Goal: Task Accomplishment & Management: Manage account settings

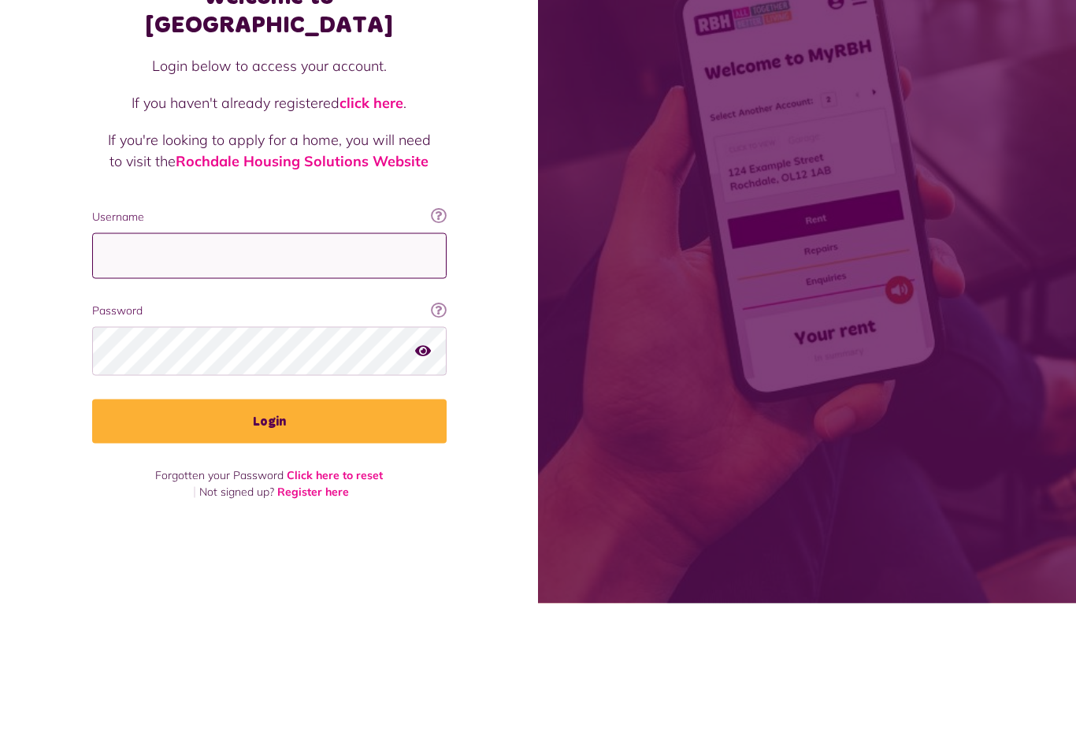
type input "**********"
click at [269, 536] on button "Login" at bounding box center [269, 558] width 355 height 44
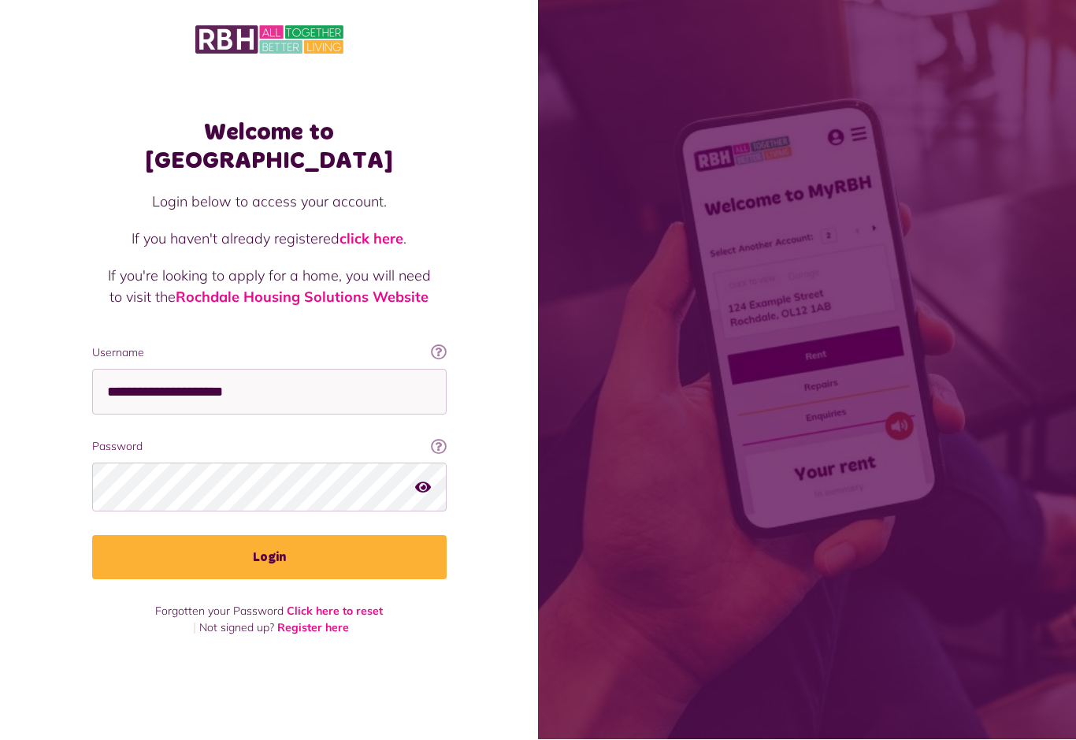
click at [258, 536] on button "Login" at bounding box center [269, 558] width 355 height 44
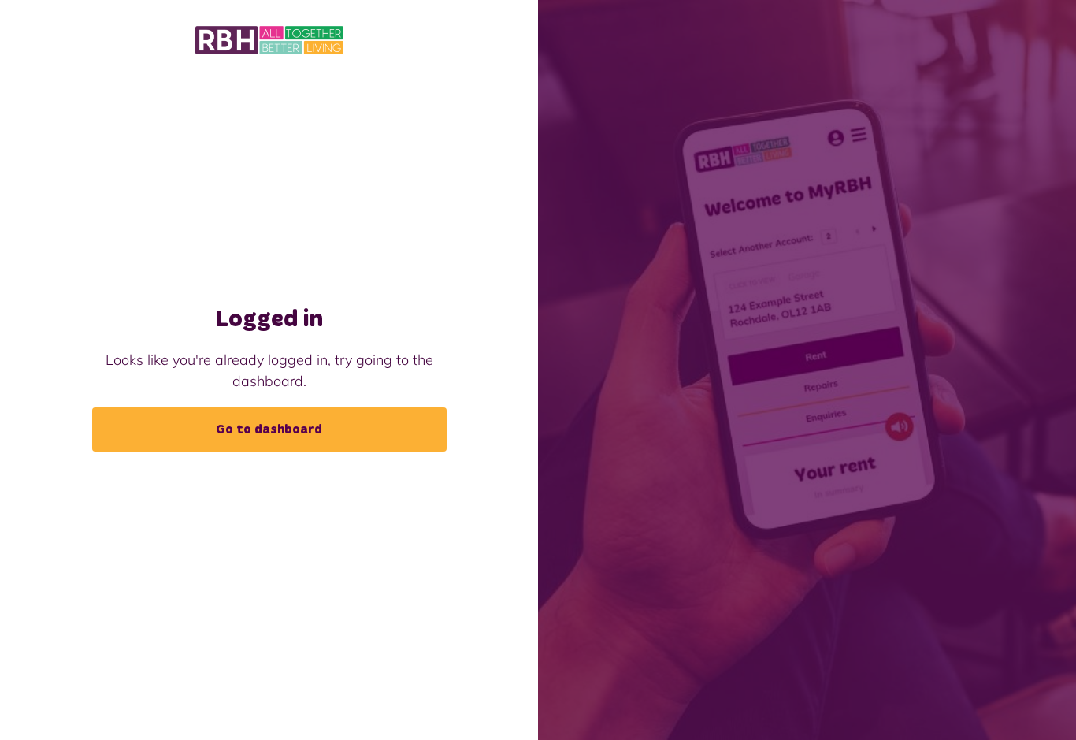
click at [247, 438] on link "Go to dashboard" at bounding box center [269, 429] width 355 height 44
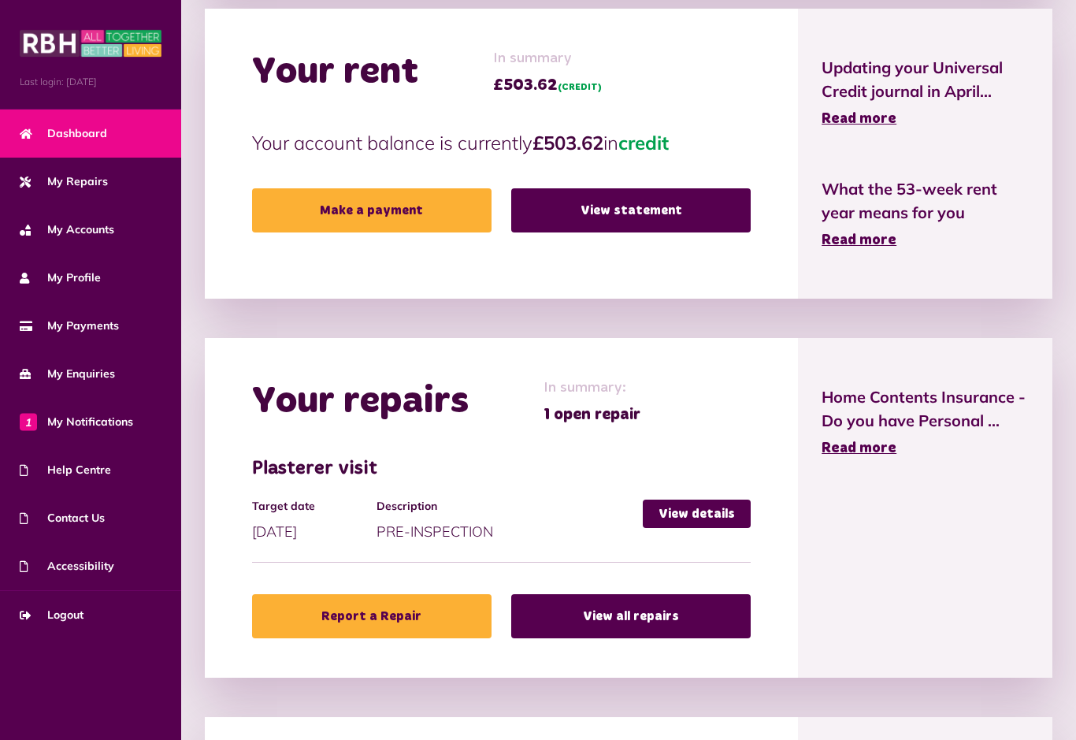
scroll to position [493, 0]
click at [685, 514] on link "View details" at bounding box center [697, 514] width 108 height 28
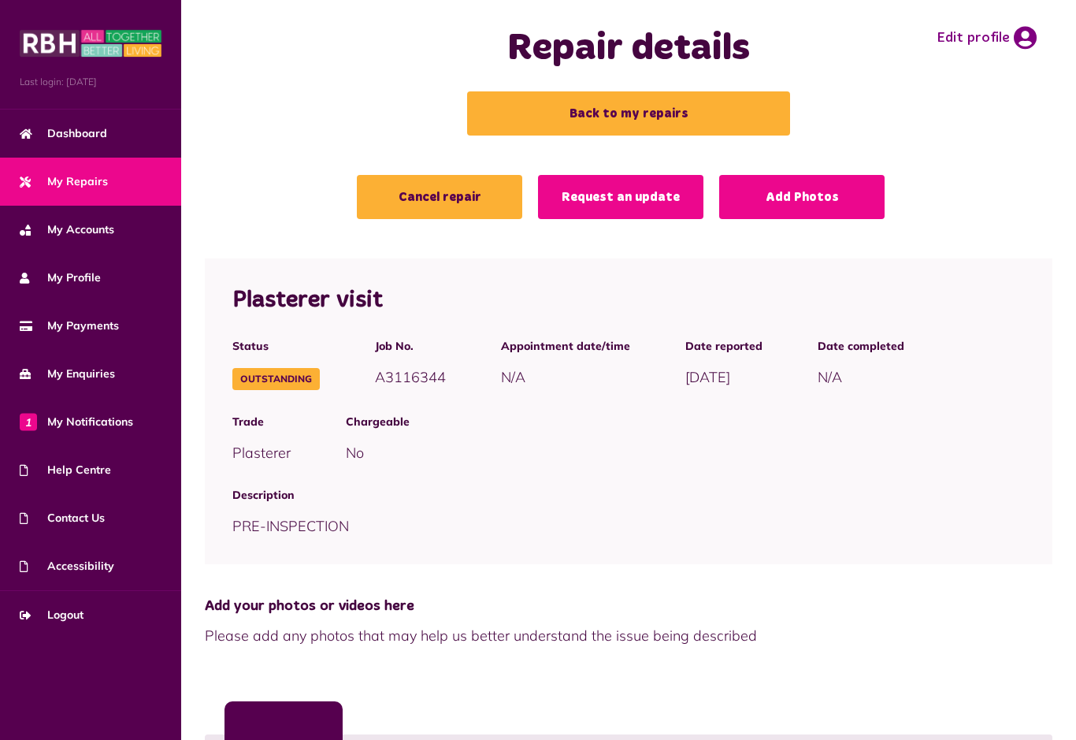
scroll to position [23, 0]
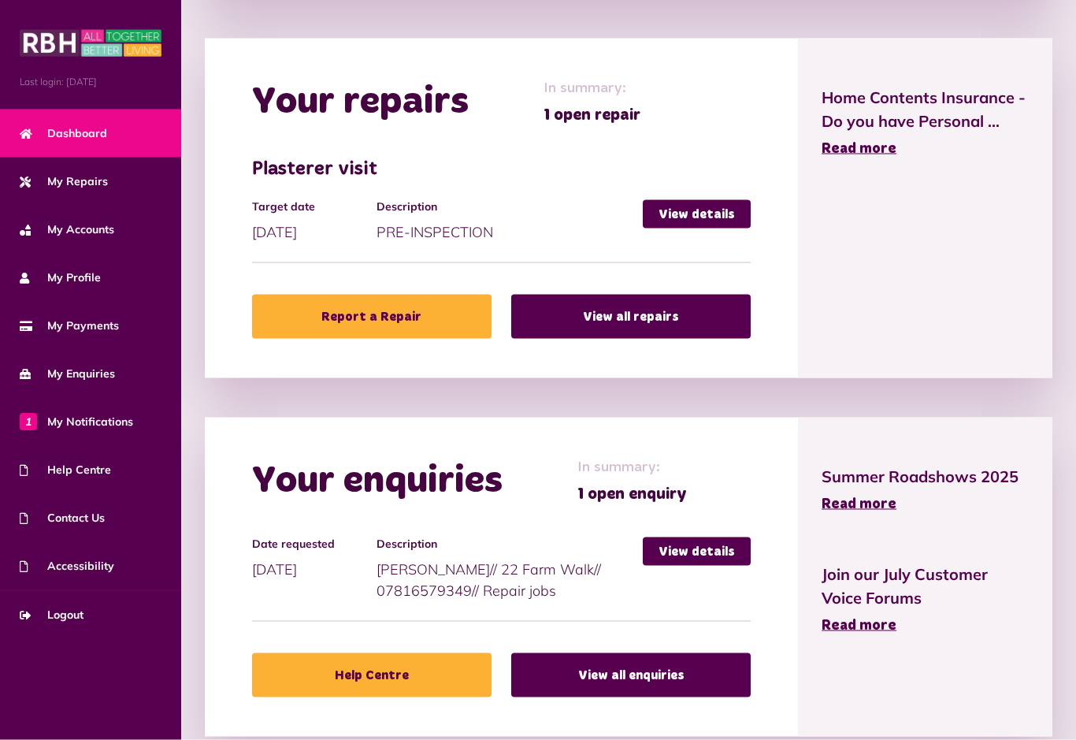
scroll to position [805, 0]
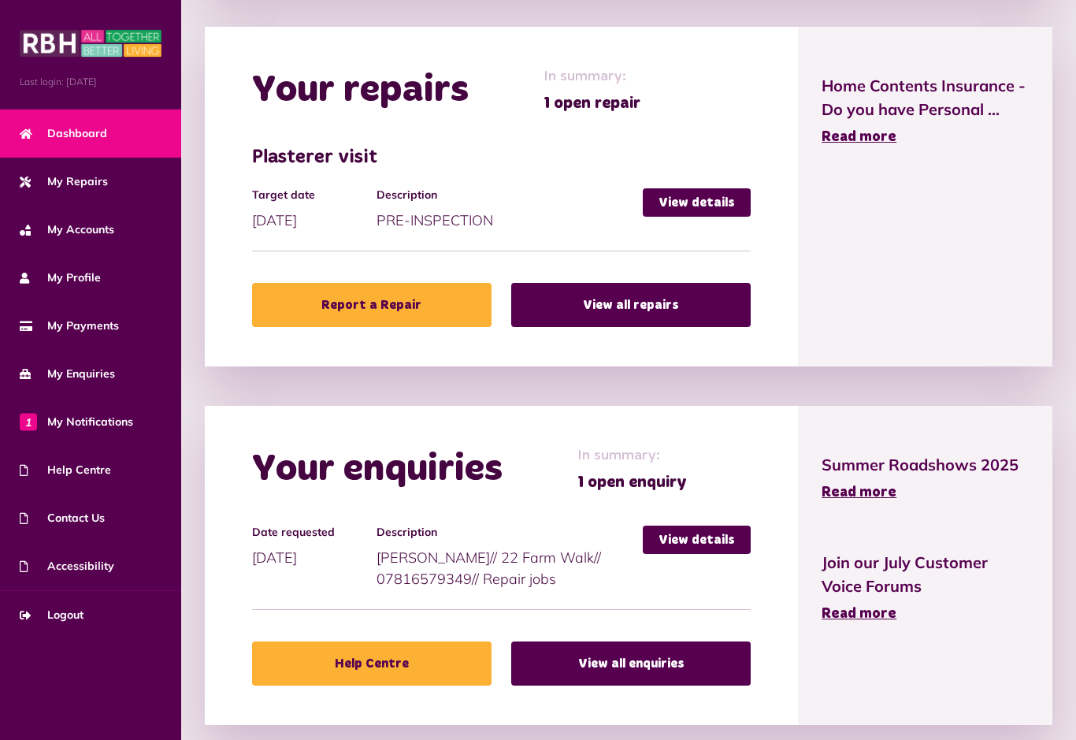
click at [685, 540] on link "View details" at bounding box center [697, 539] width 108 height 28
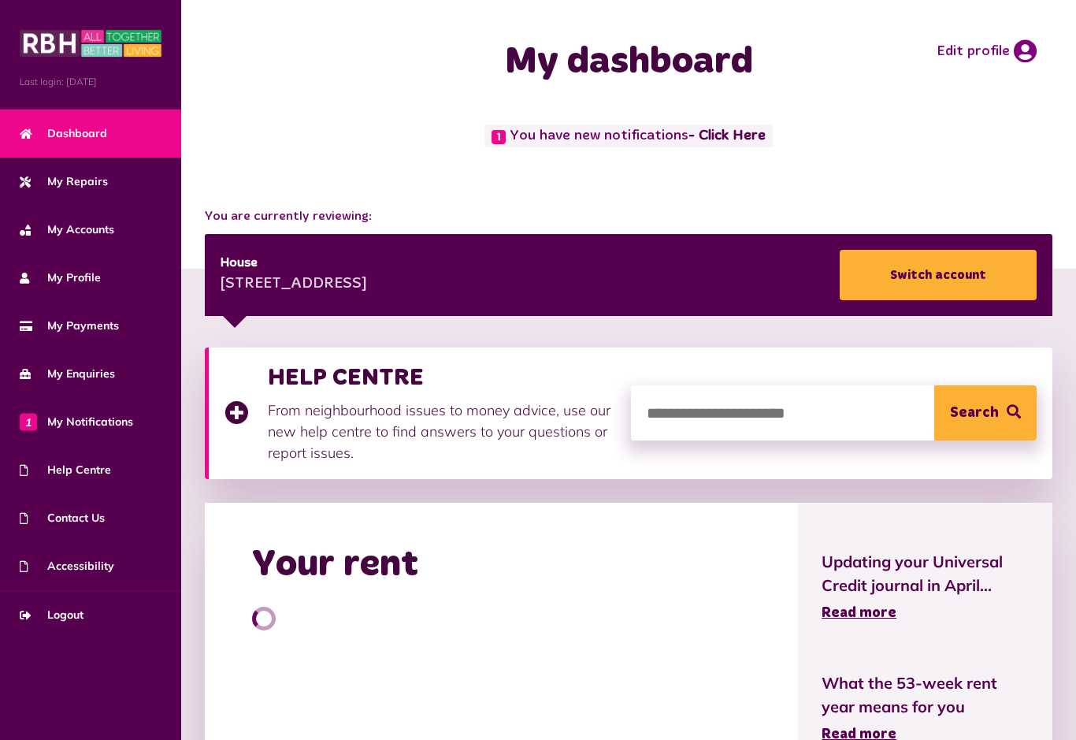
scroll to position [355, 0]
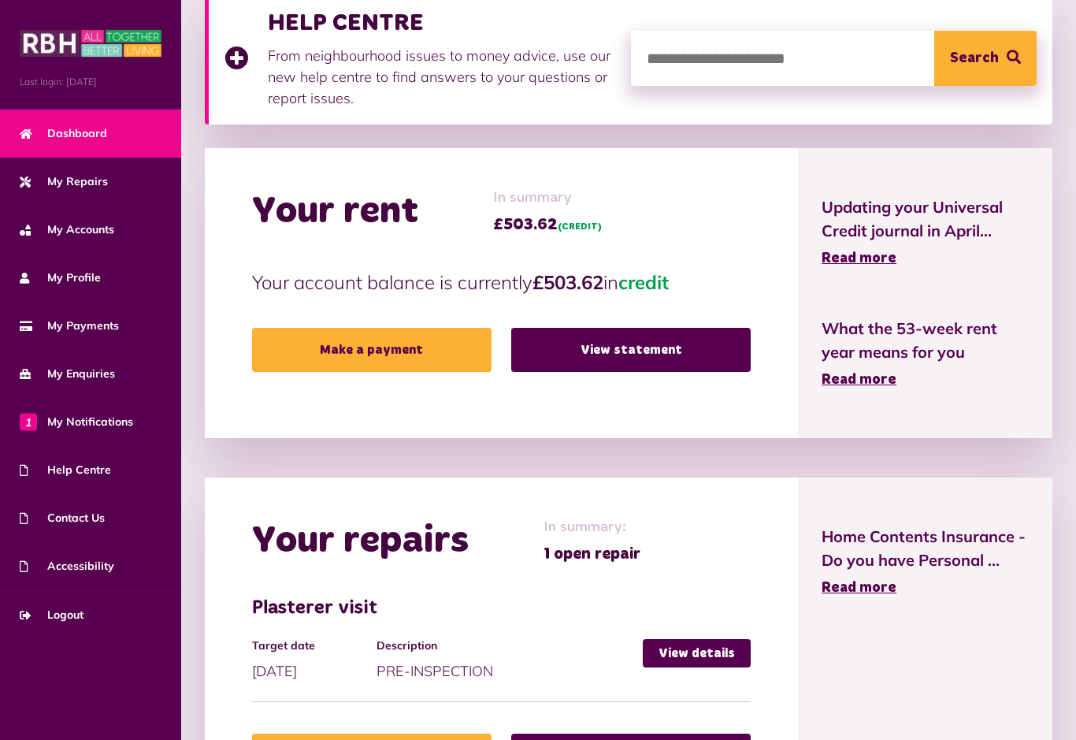
click at [608, 346] on link "View statement" at bounding box center [630, 350] width 239 height 44
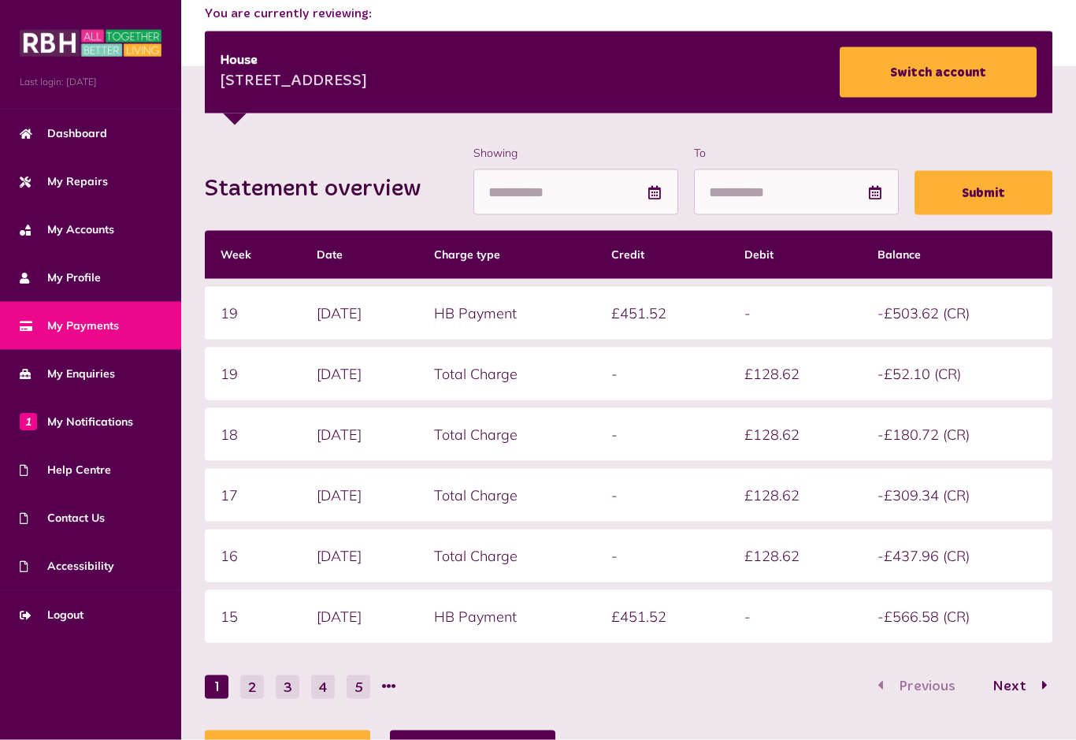
scroll to position [195, 0]
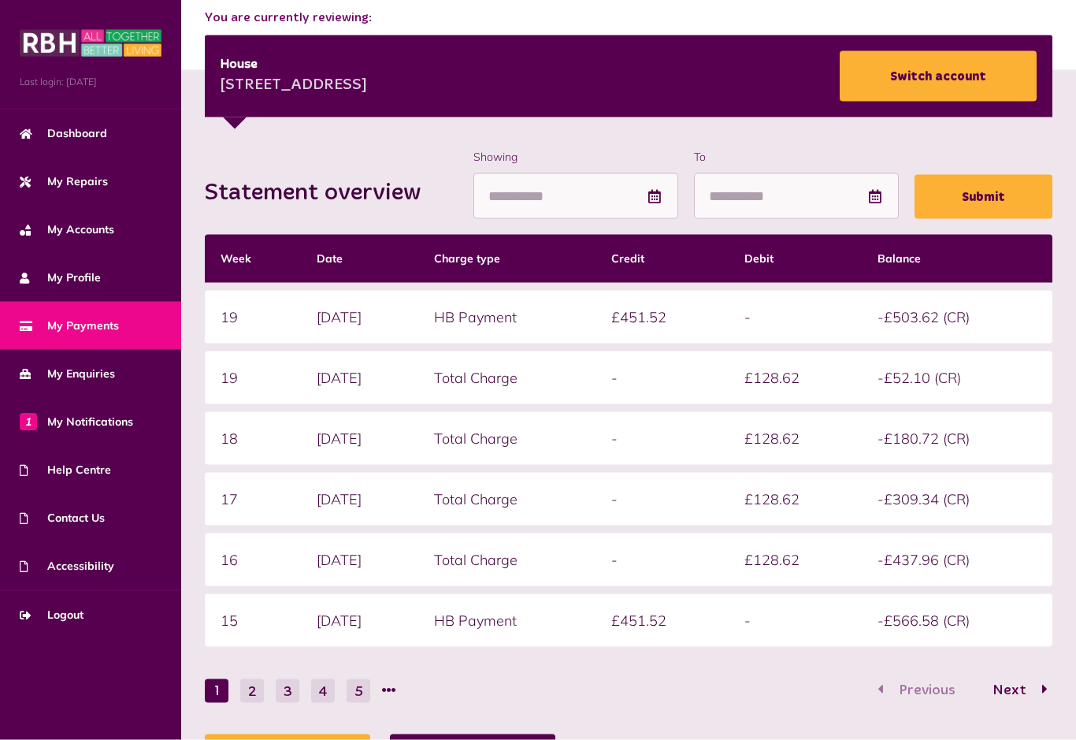
click at [1071, 329] on div "Statement overview Showing To Submit Week Date Charge type Credit Debit Balance…" at bounding box center [628, 452] width 895 height 764
click at [1051, 141] on div "Statement overview Showing To Submit Week Date Charge type Credit Debit Balance…" at bounding box center [628, 452] width 895 height 764
click at [3, 173] on link "My Repairs" at bounding box center [90, 182] width 181 height 48
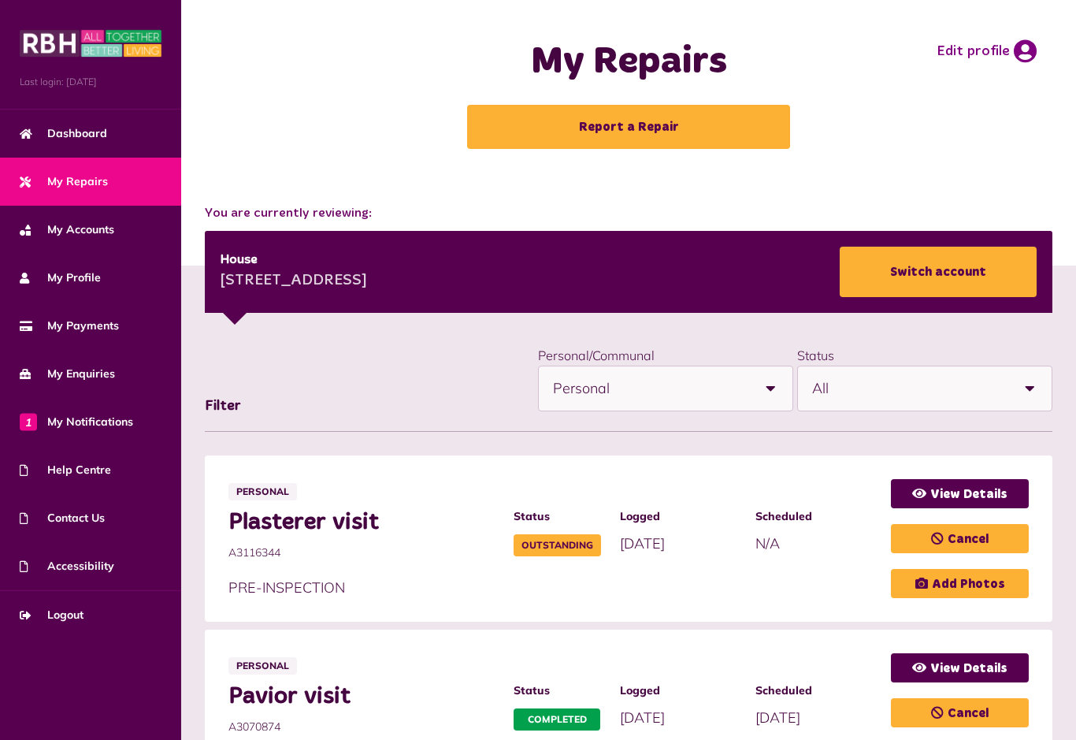
click at [92, 230] on span "My Accounts" at bounding box center [67, 229] width 95 height 17
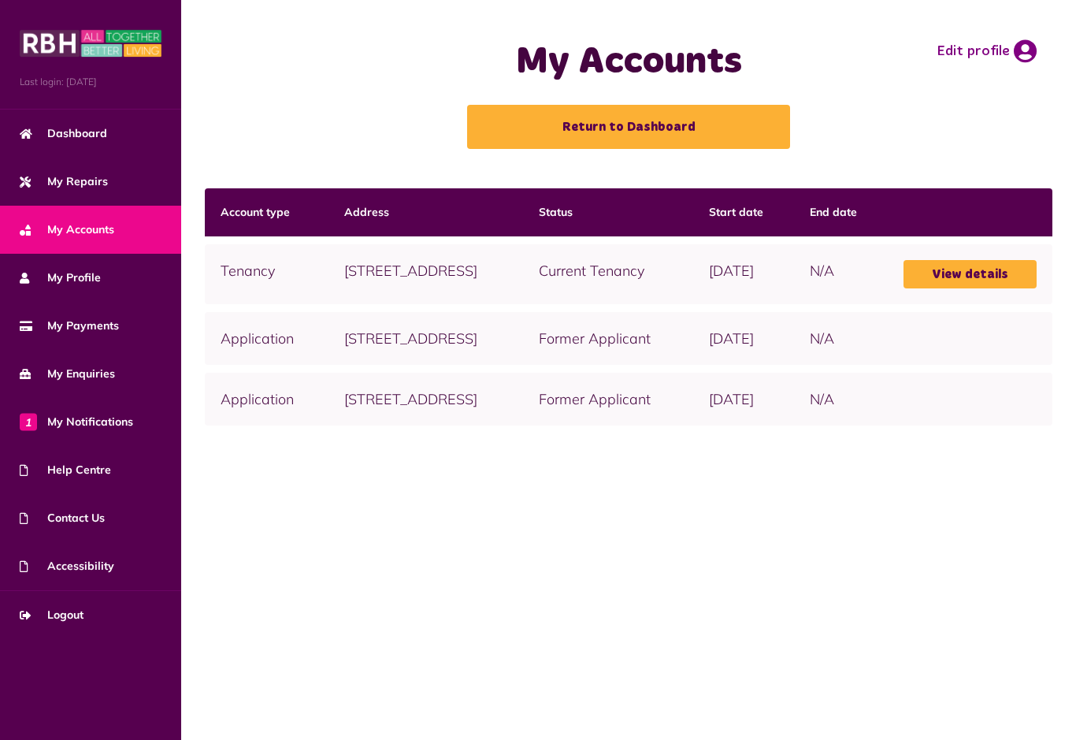
click at [680, 131] on link "Return to Dashboard" at bounding box center [628, 127] width 323 height 44
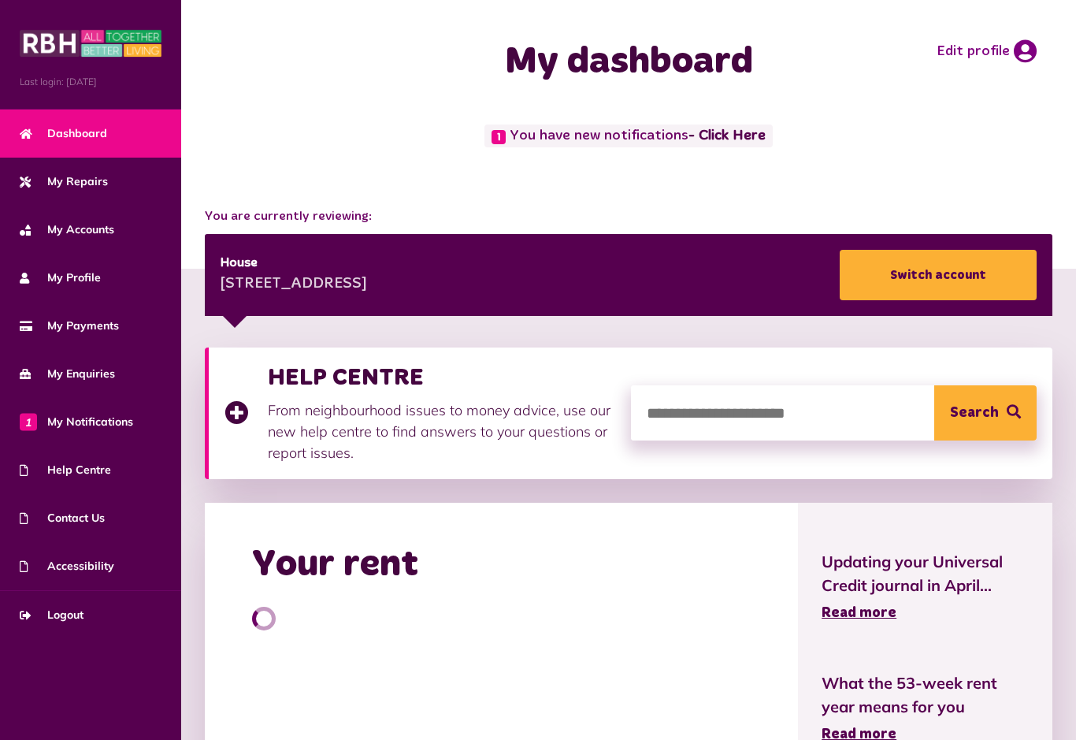
click at [101, 274] on link "My Profile" at bounding box center [90, 278] width 181 height 48
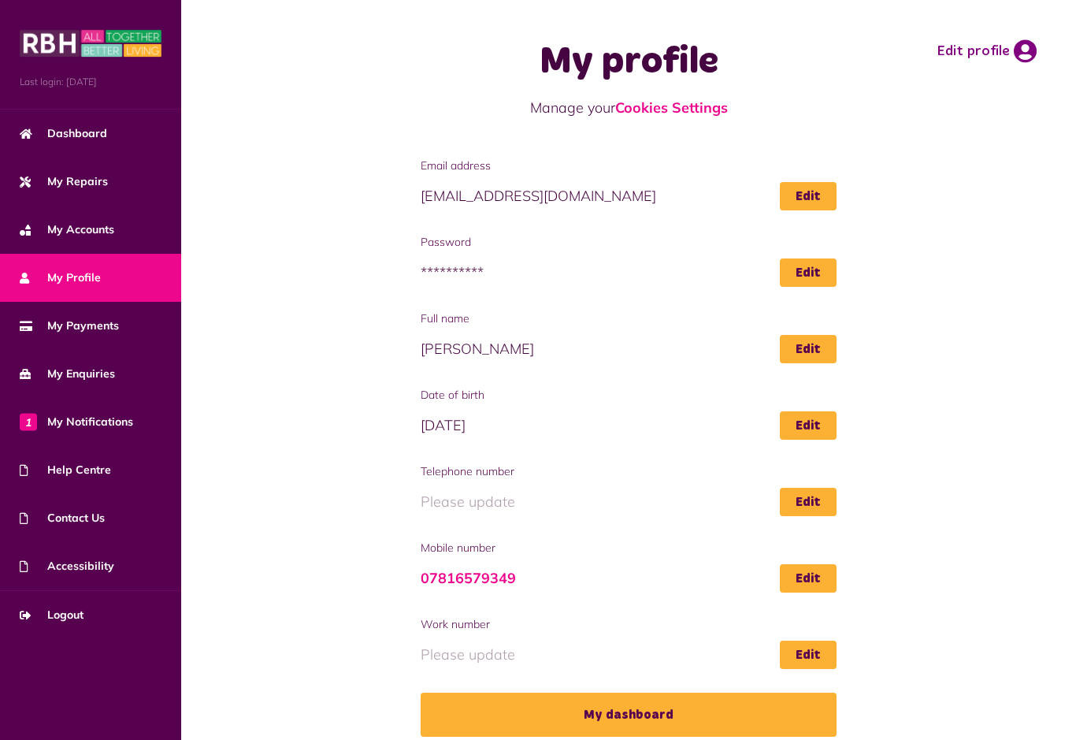
click at [89, 234] on span "My Accounts" at bounding box center [67, 229] width 95 height 17
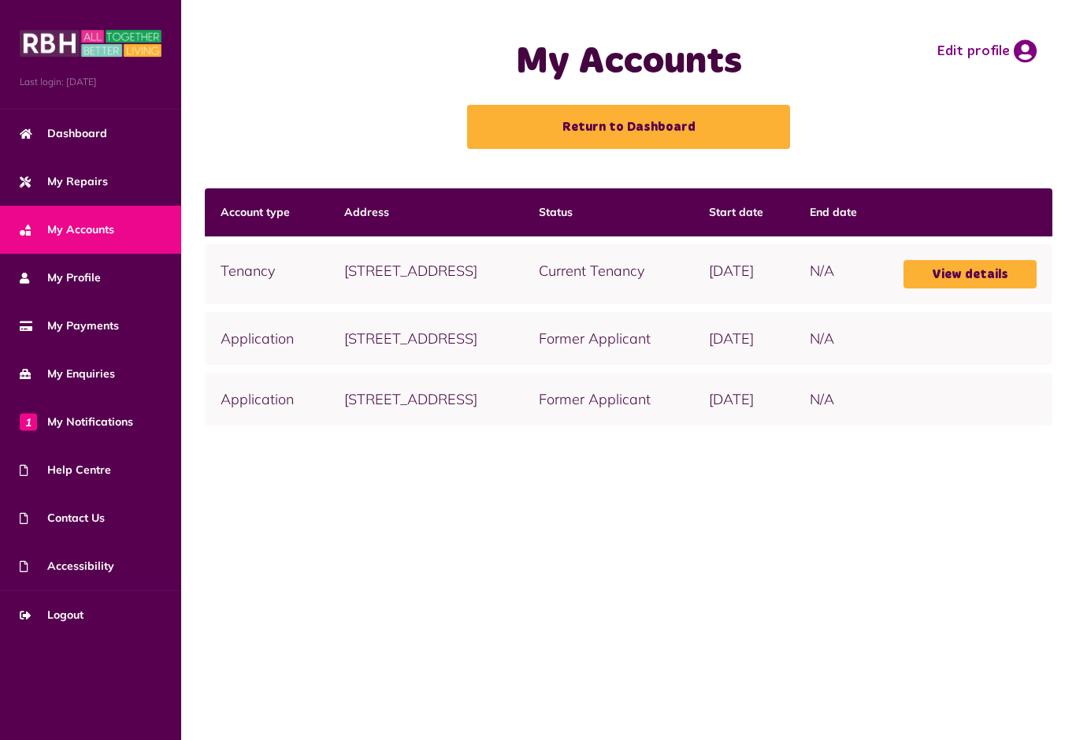
click at [113, 318] on span "My Payments" at bounding box center [69, 325] width 99 height 17
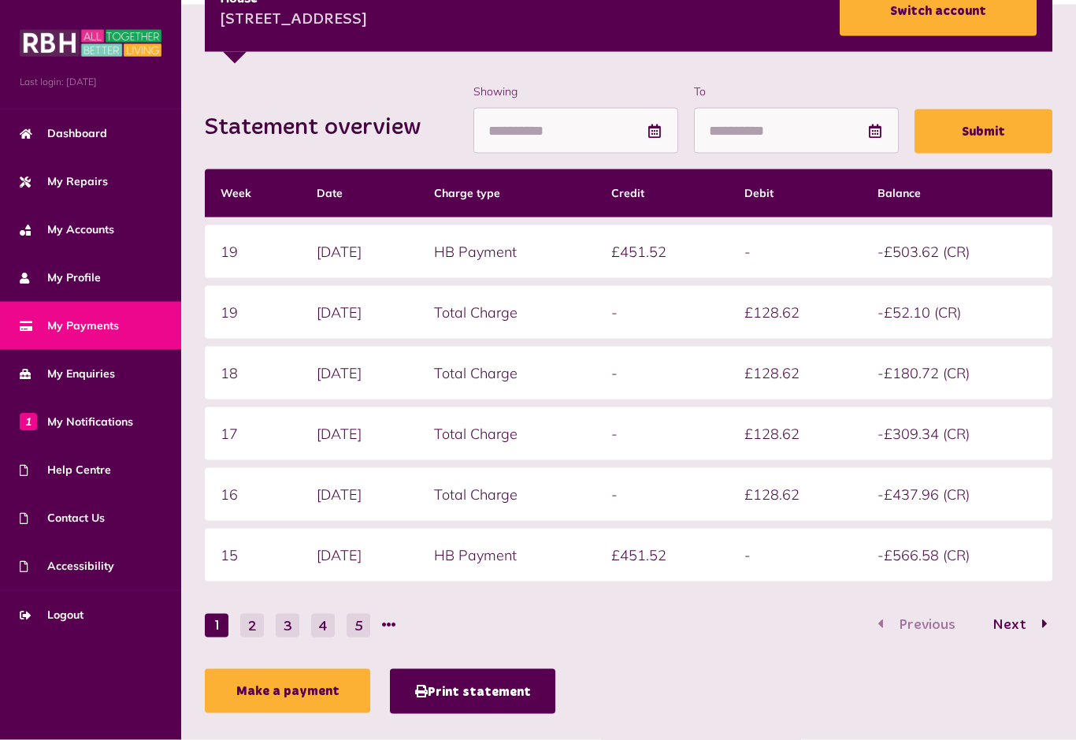
scroll to position [265, 0]
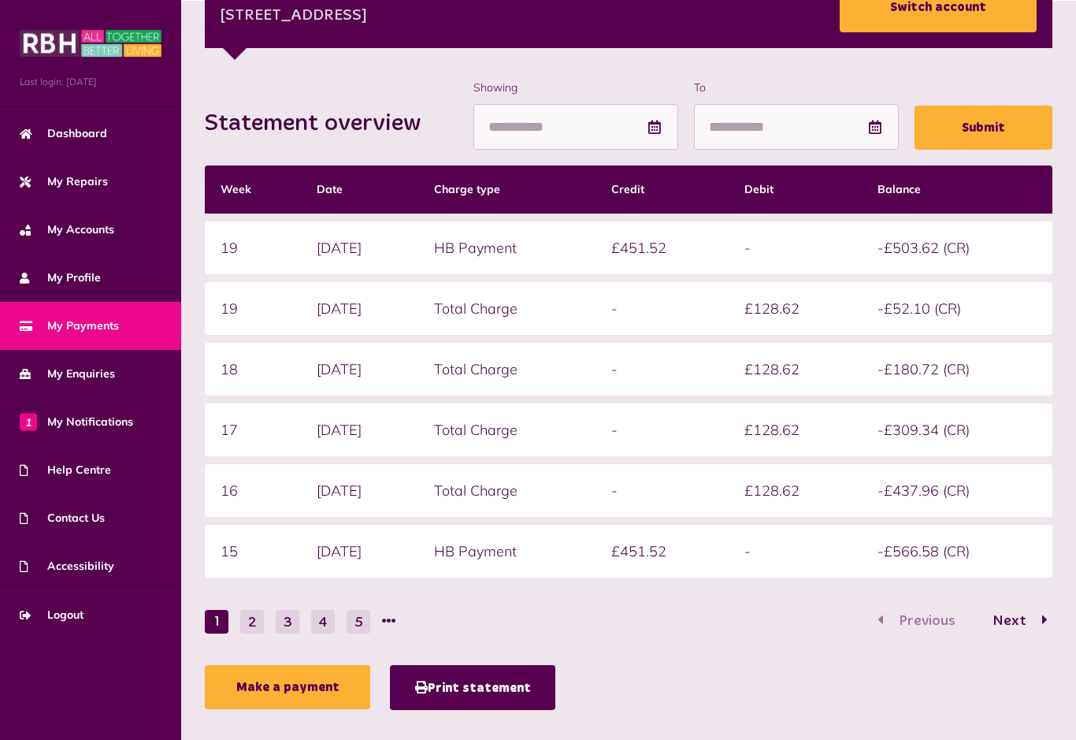
click at [247, 619] on button "2" at bounding box center [252, 622] width 24 height 24
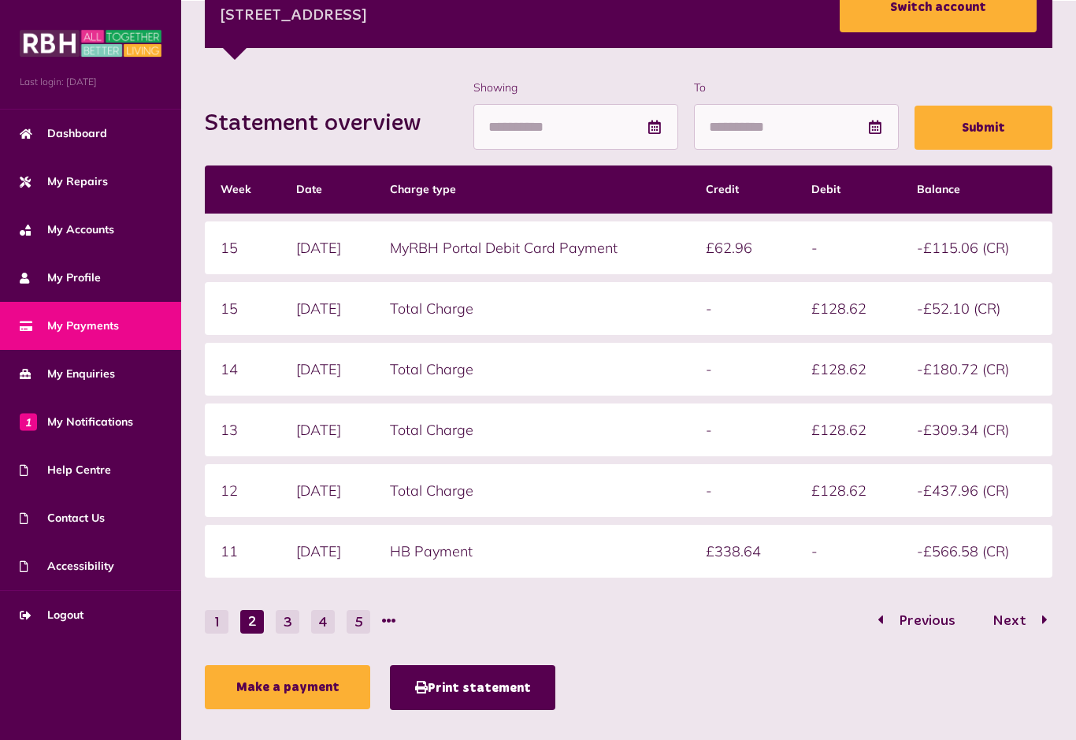
click at [218, 617] on button "1" at bounding box center [217, 622] width 24 height 24
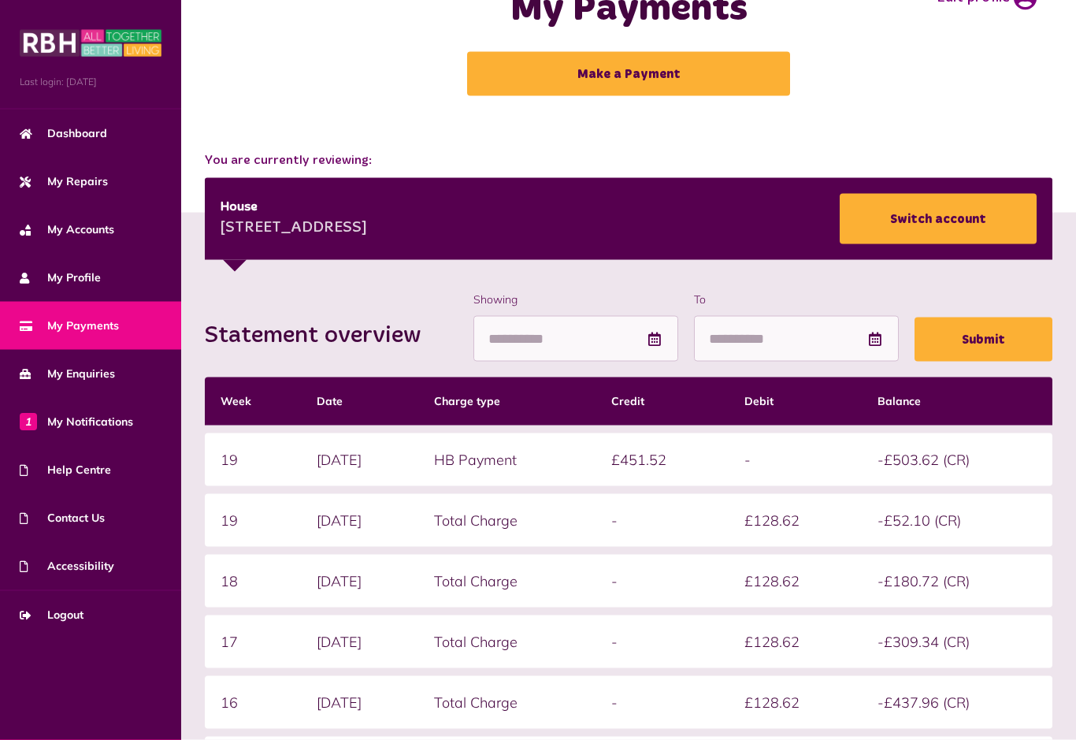
scroll to position [0, 0]
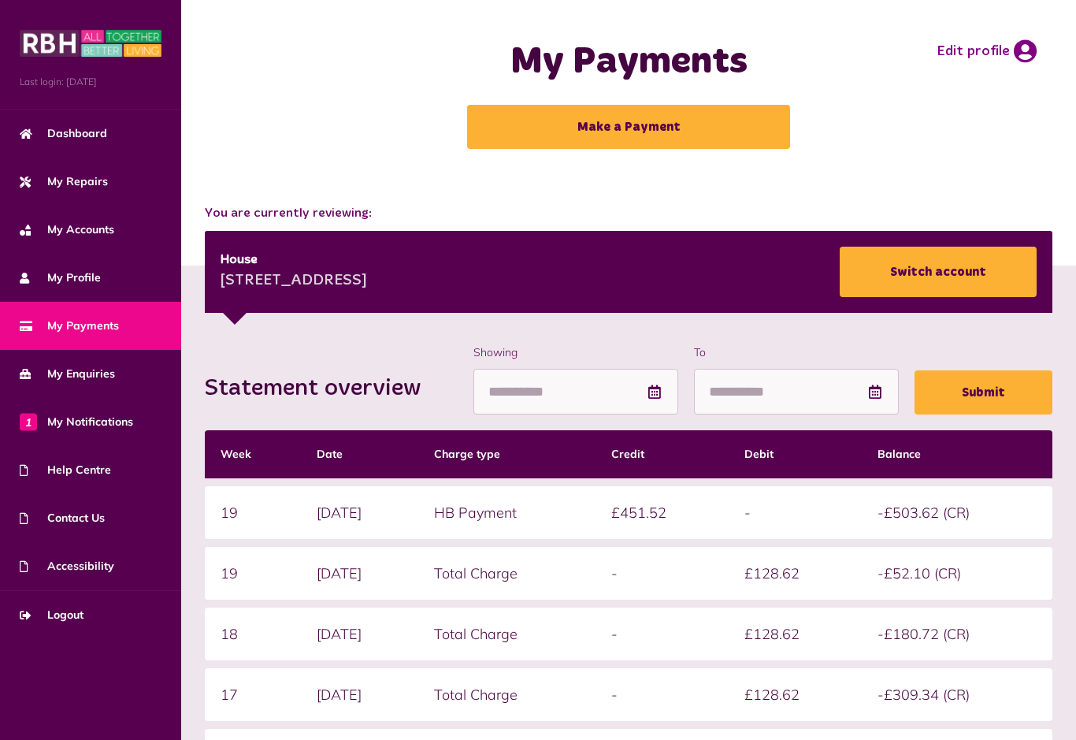
click at [80, 611] on span "Logout" at bounding box center [52, 615] width 64 height 17
